Goal: Information Seeking & Learning: Learn about a topic

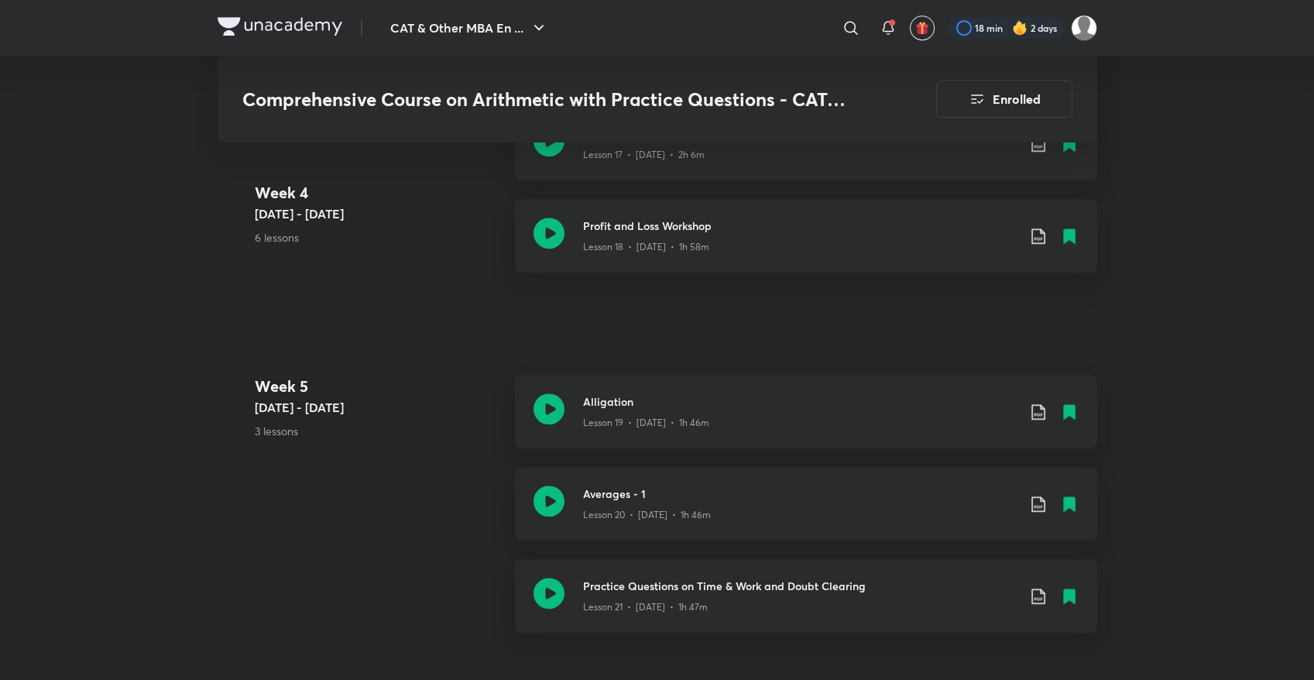
scroll to position [2447, 0]
click at [548, 234] on icon at bounding box center [549, 232] width 31 height 31
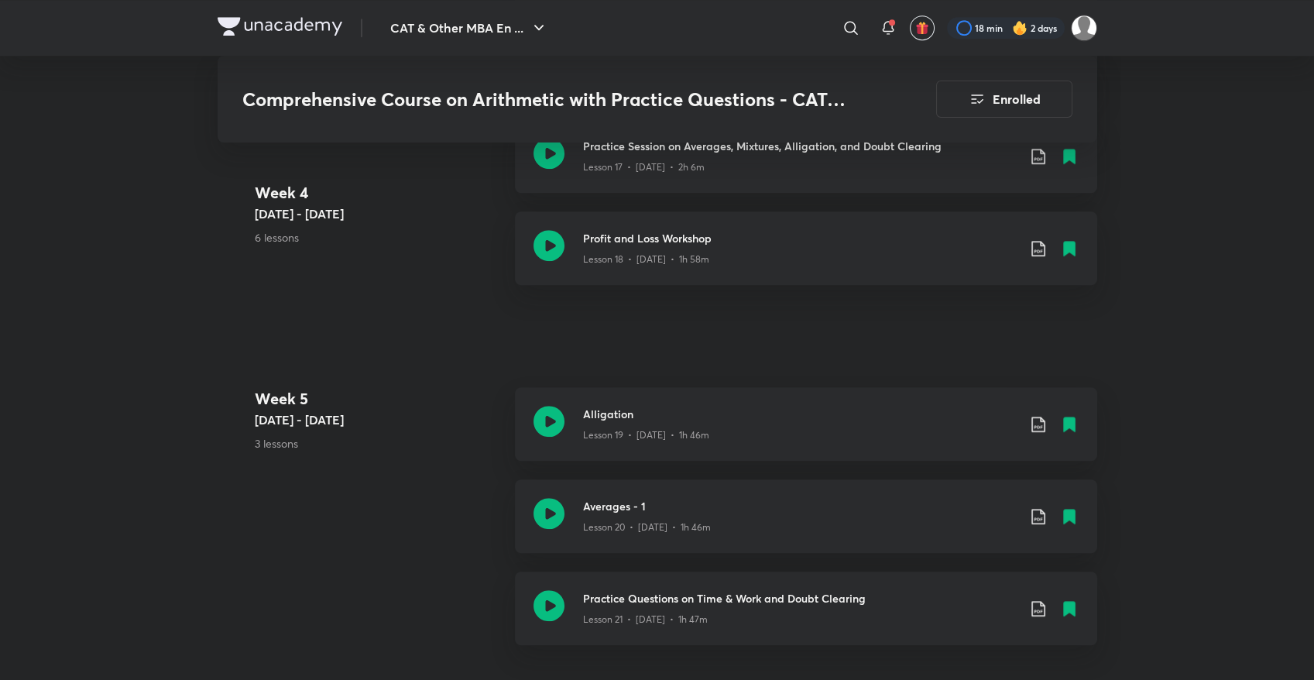
scroll to position [2431, 0]
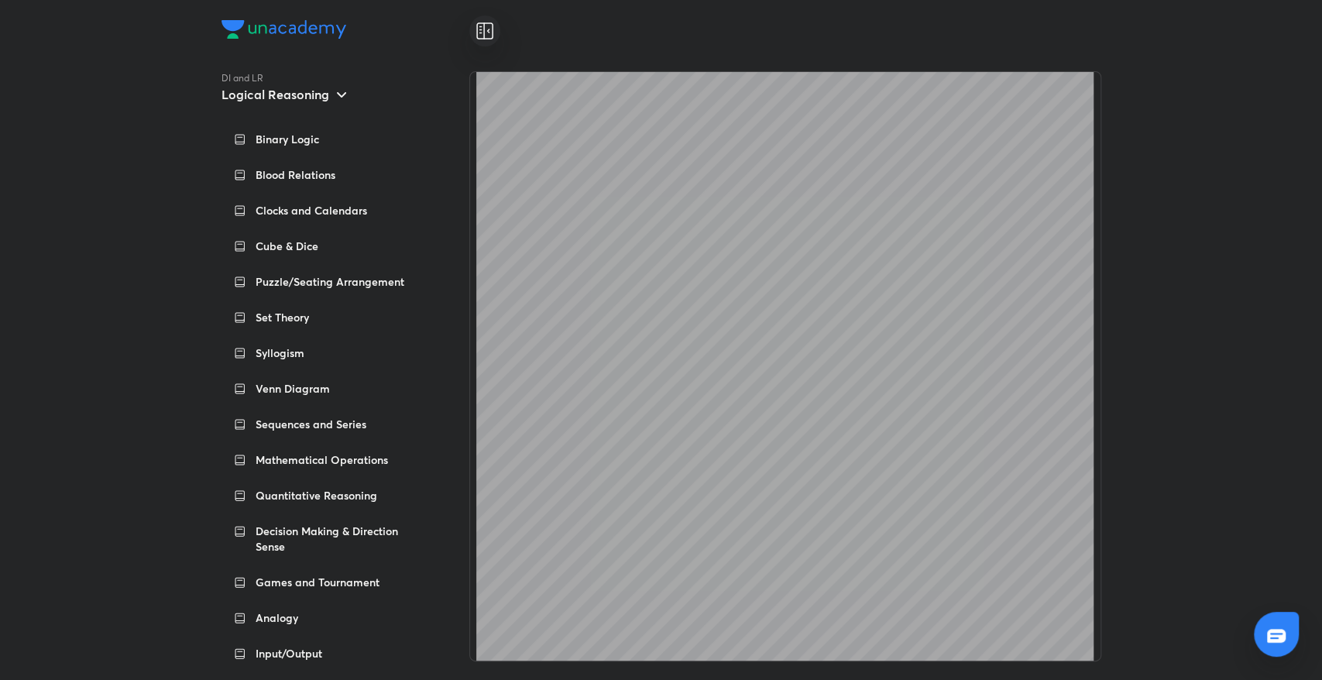
scroll to position [1662, 0]
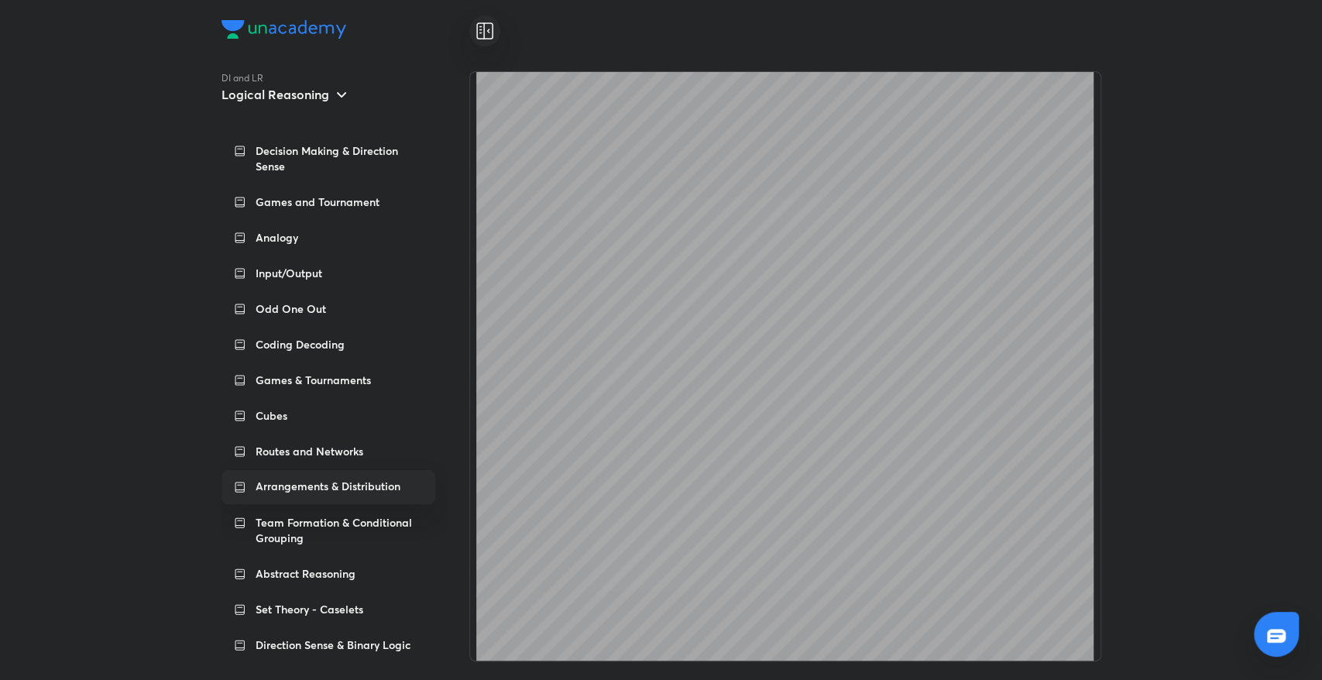
click at [299, 28] on img at bounding box center [284, 29] width 125 height 19
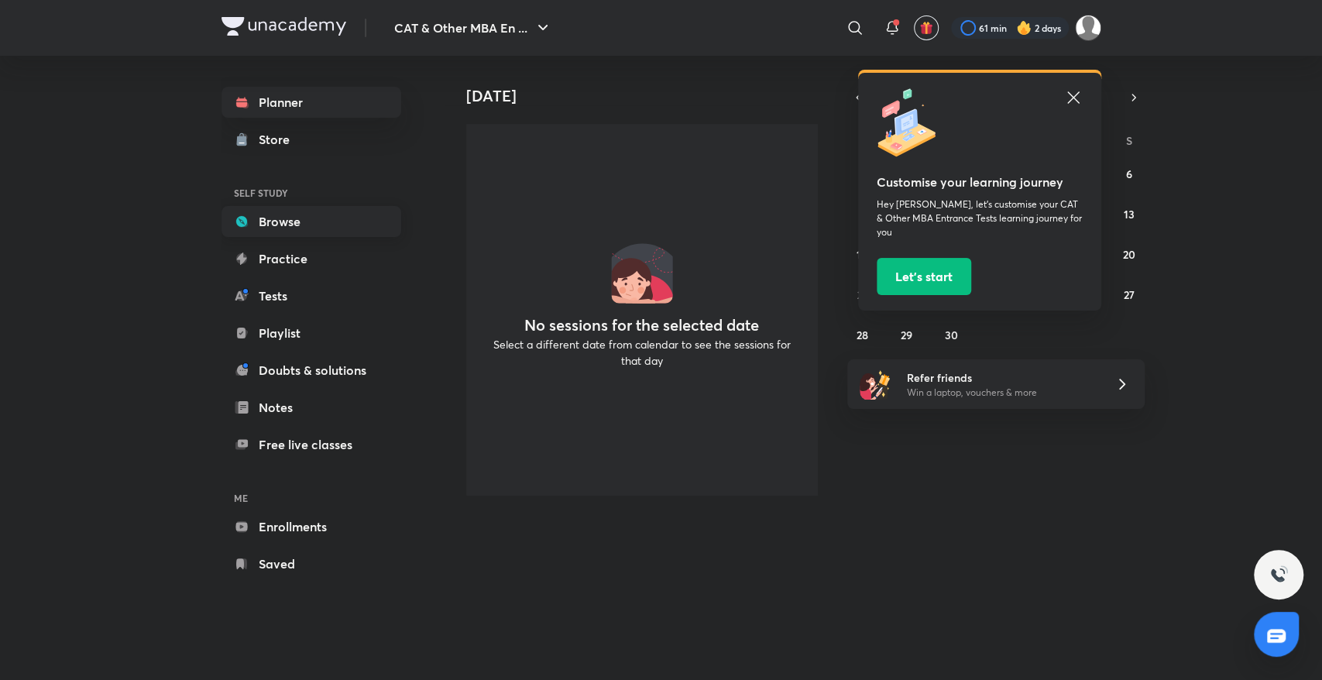
click at [273, 220] on link "Browse" at bounding box center [312, 221] width 180 height 31
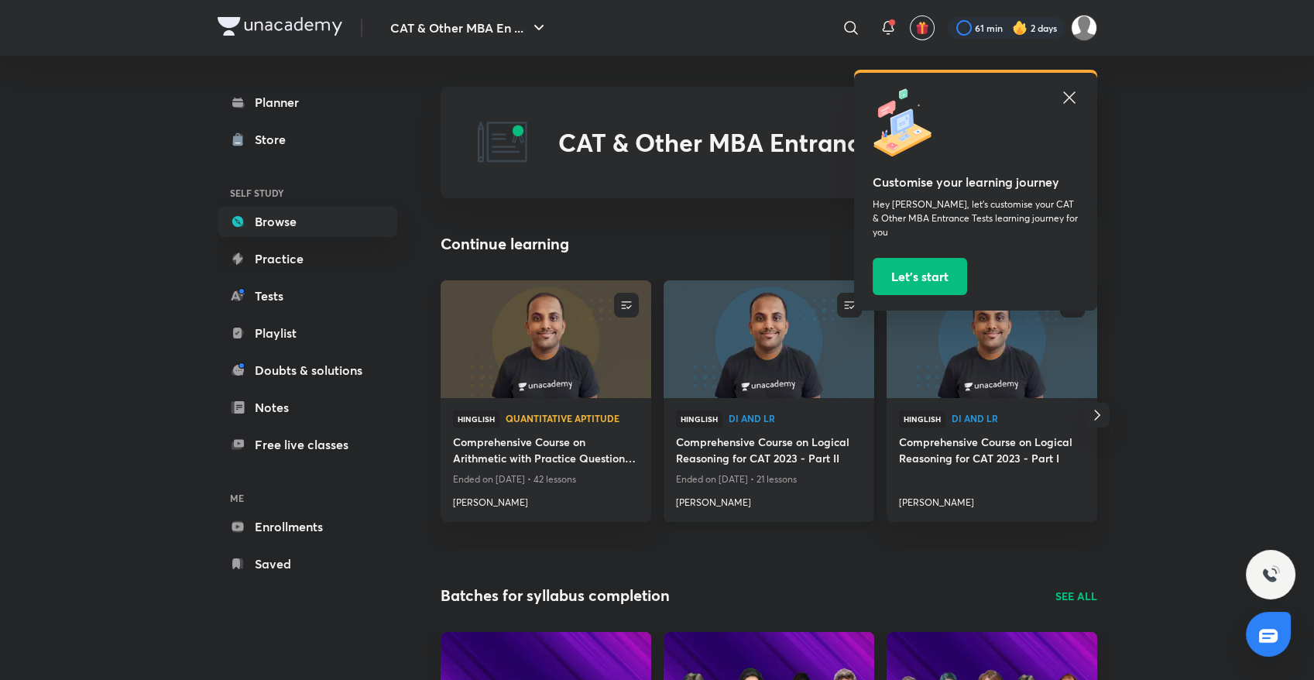
click at [752, 453] on h4 "Comprehensive Course on Logical Reasoning for CAT 2023 - Part II" at bounding box center [769, 452] width 186 height 36
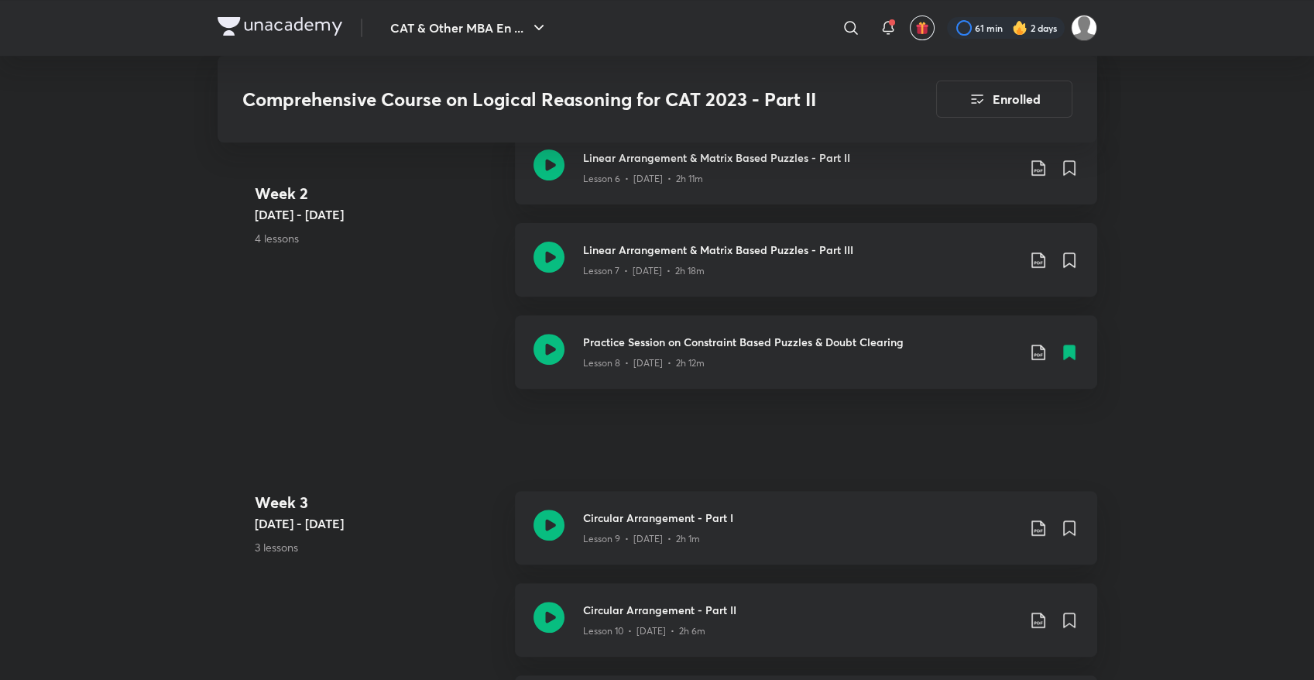
scroll to position [1221, 0]
click at [541, 278] on div "Linear Arrangement & Matrix Based Puzzles - Part III Lesson 7 • Mar 24 • 2h 18m" at bounding box center [806, 261] width 582 height 74
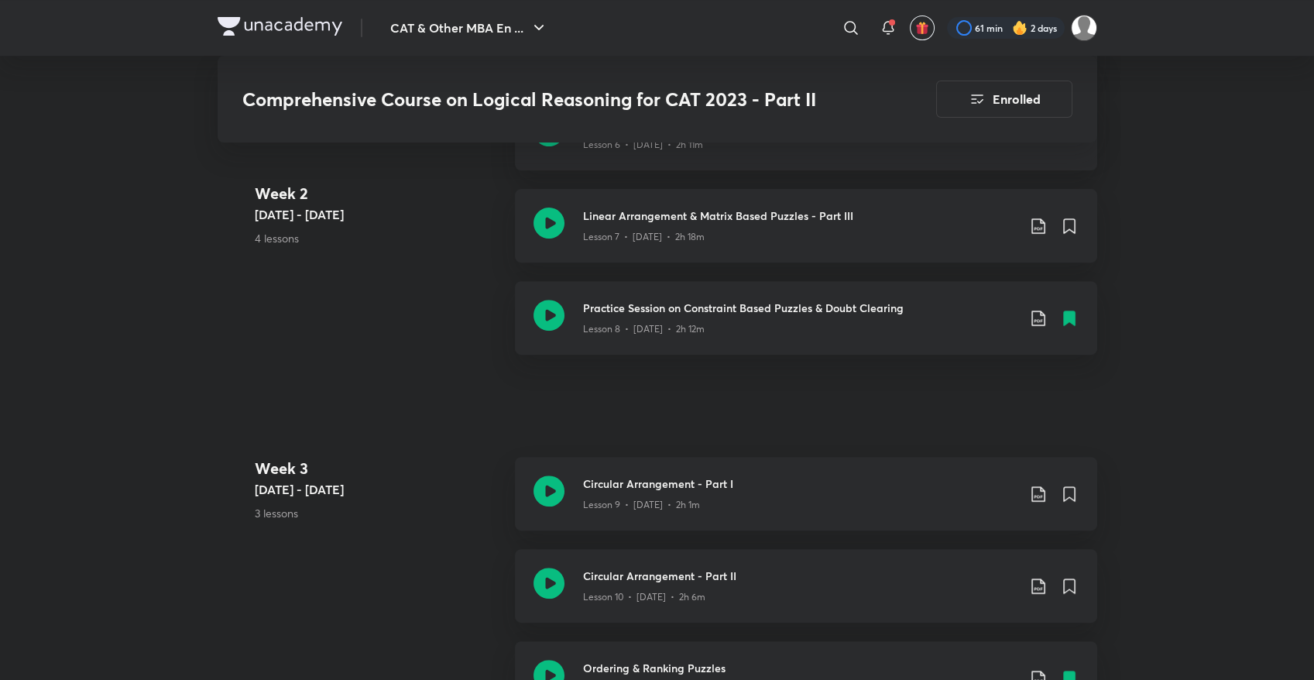
scroll to position [1290, 0]
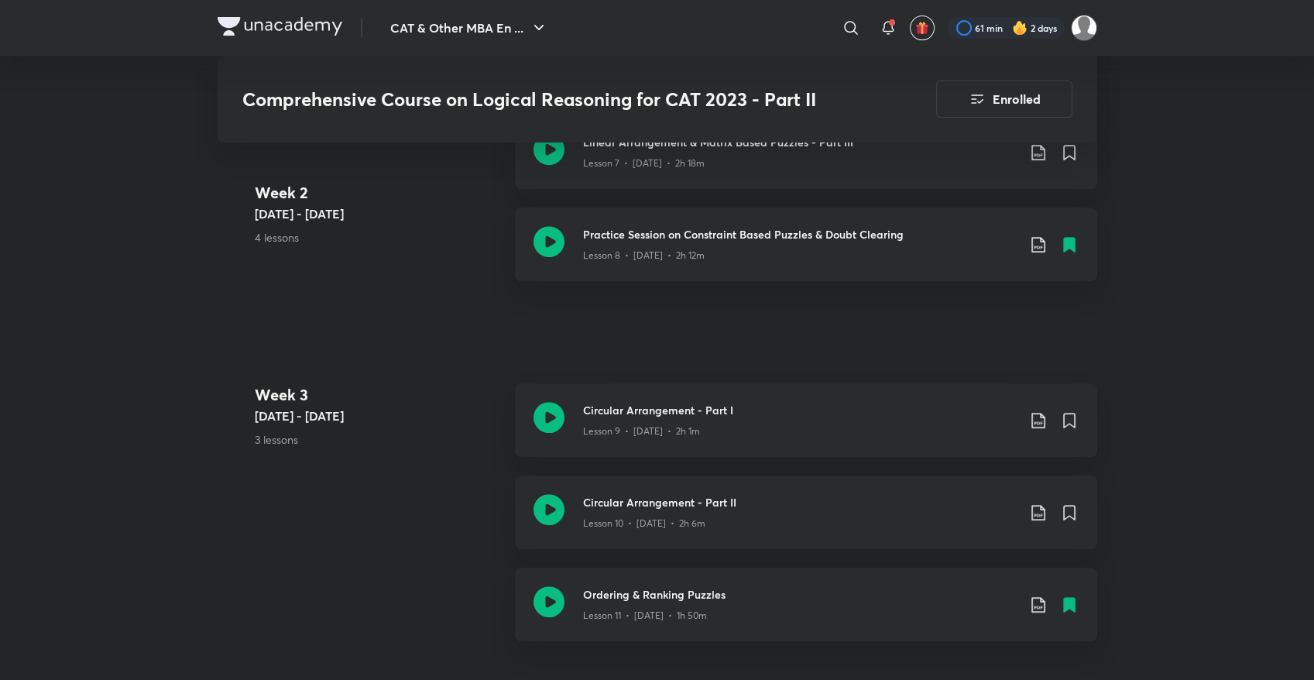
scroll to position [1325, 0]
